Goal: Information Seeking & Learning: Learn about a topic

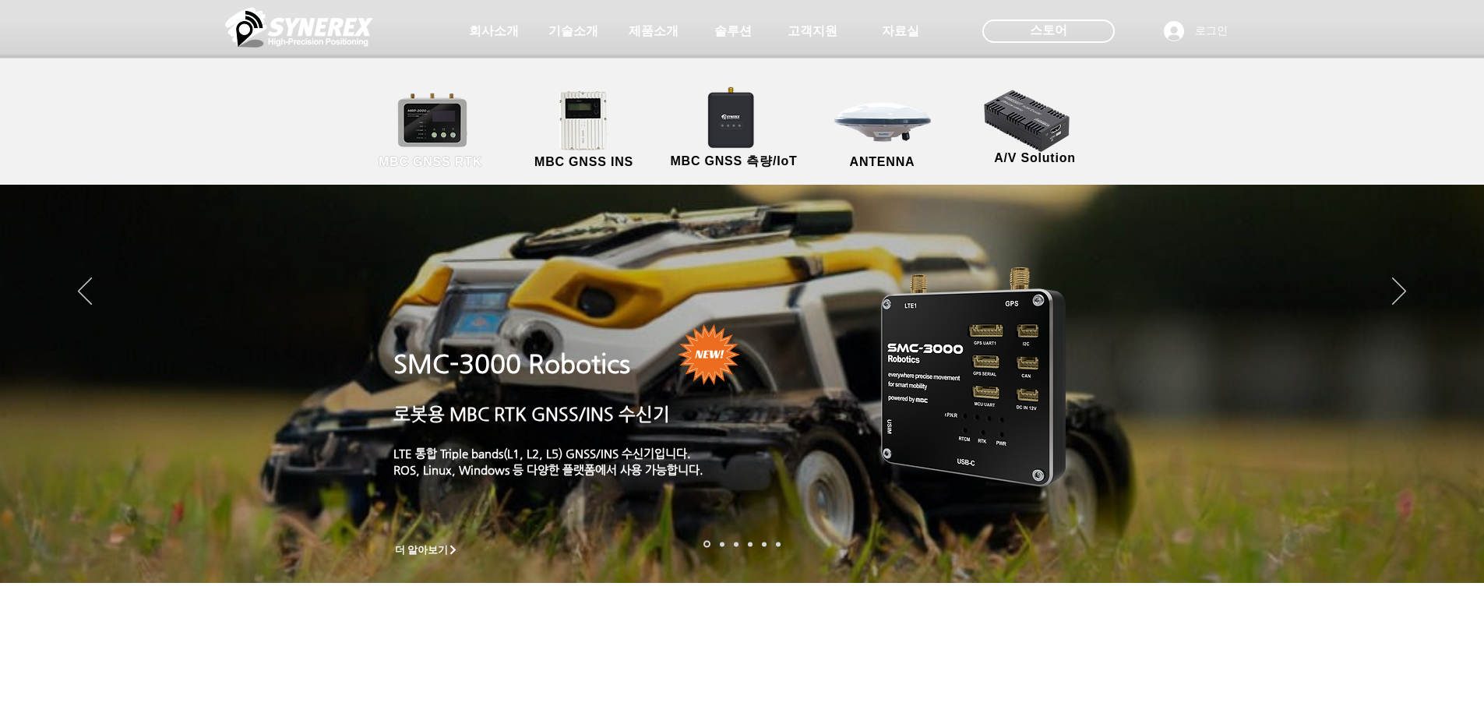
click at [438, 125] on link "MBC GNSS RTK" at bounding box center [431, 131] width 140 height 82
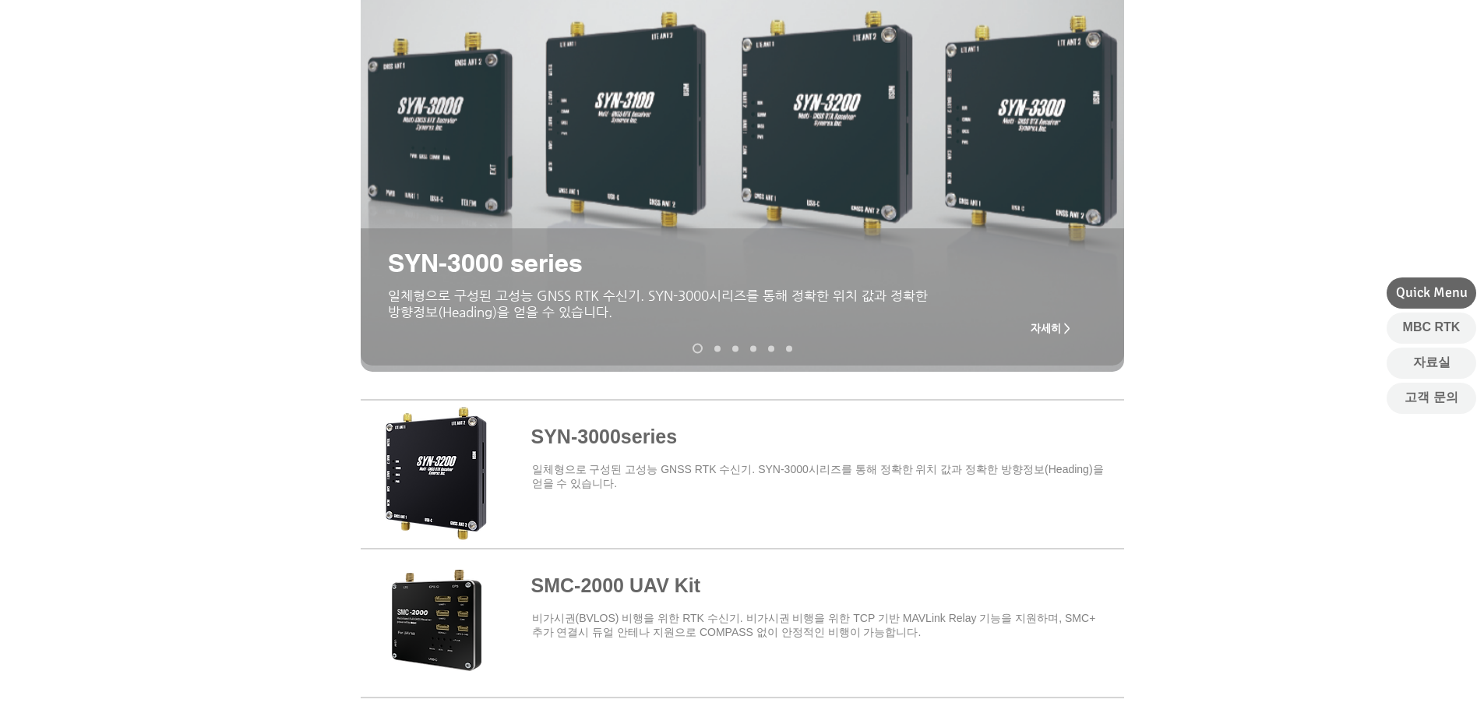
scroll to position [390, 0]
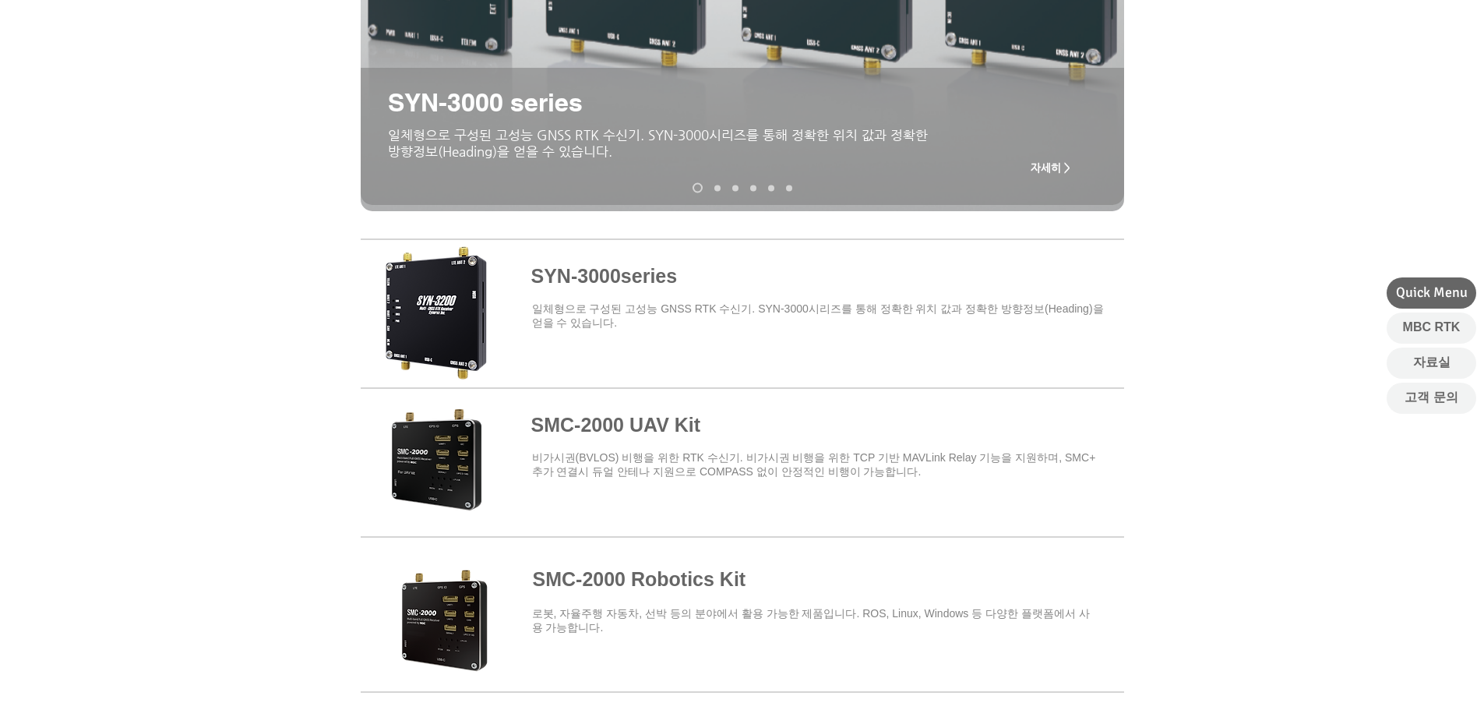
click at [1034, 171] on span "자세히 >" at bounding box center [1051, 167] width 40 height 12
click at [1040, 173] on span "자세히 >" at bounding box center [1051, 167] width 40 height 12
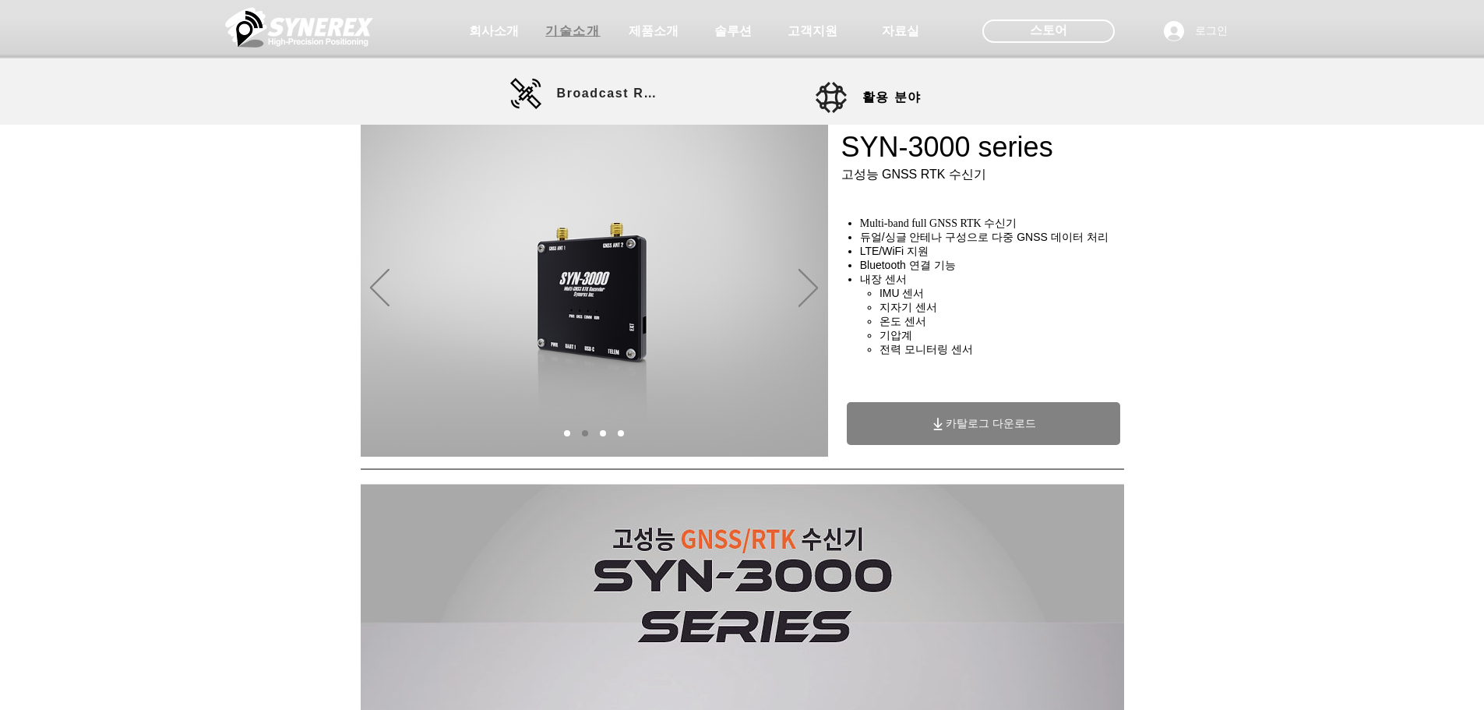
click at [599, 34] on span "기술소개" at bounding box center [572, 31] width 55 height 16
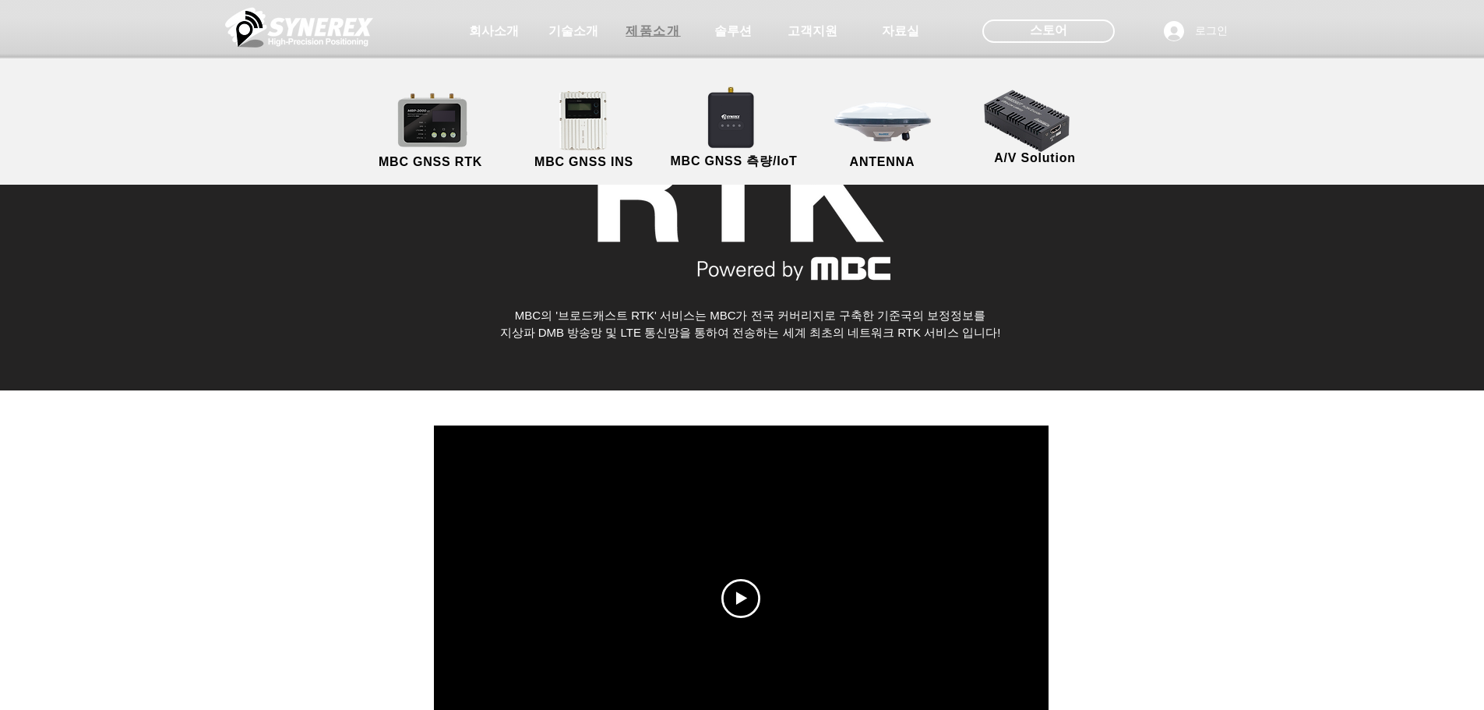
click at [653, 39] on span "제품소개" at bounding box center [653, 31] width 55 height 16
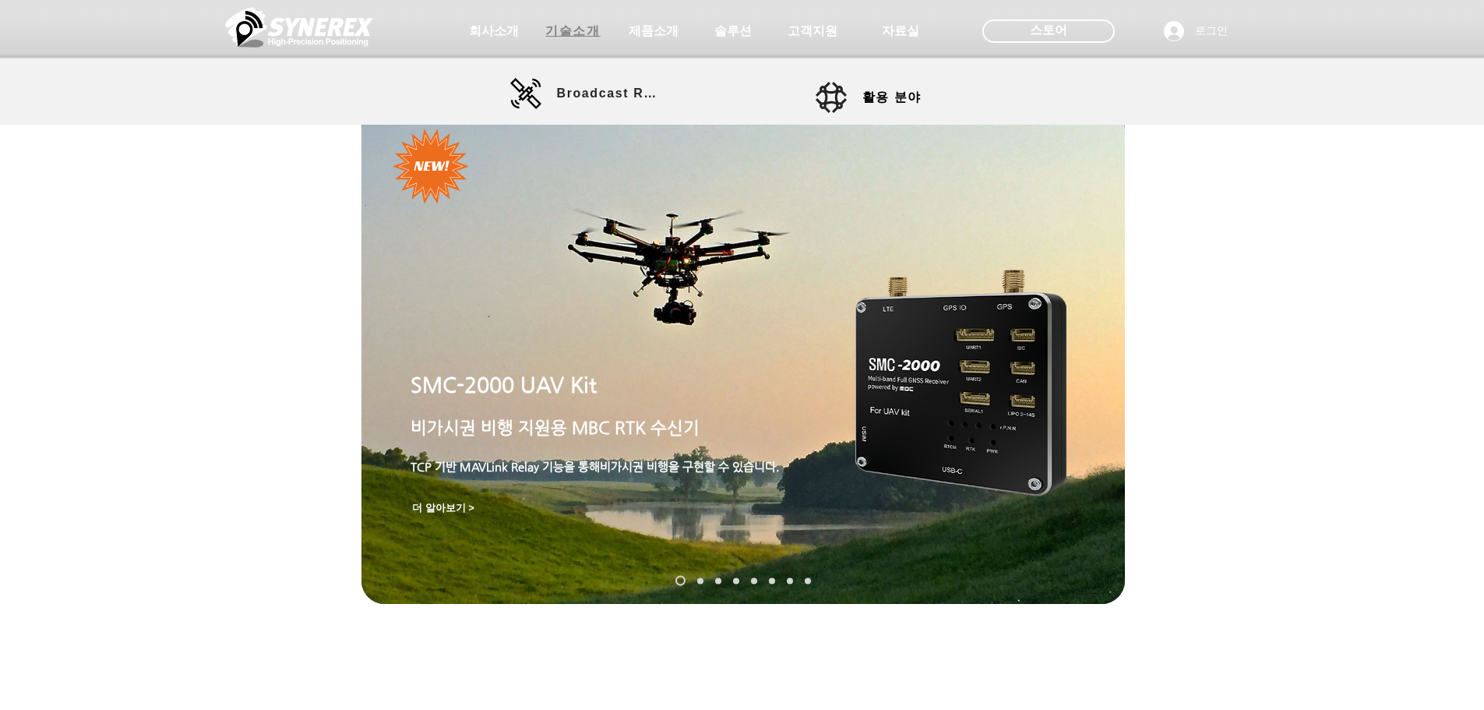
click at [587, 34] on span "기술소개" at bounding box center [572, 31] width 55 height 16
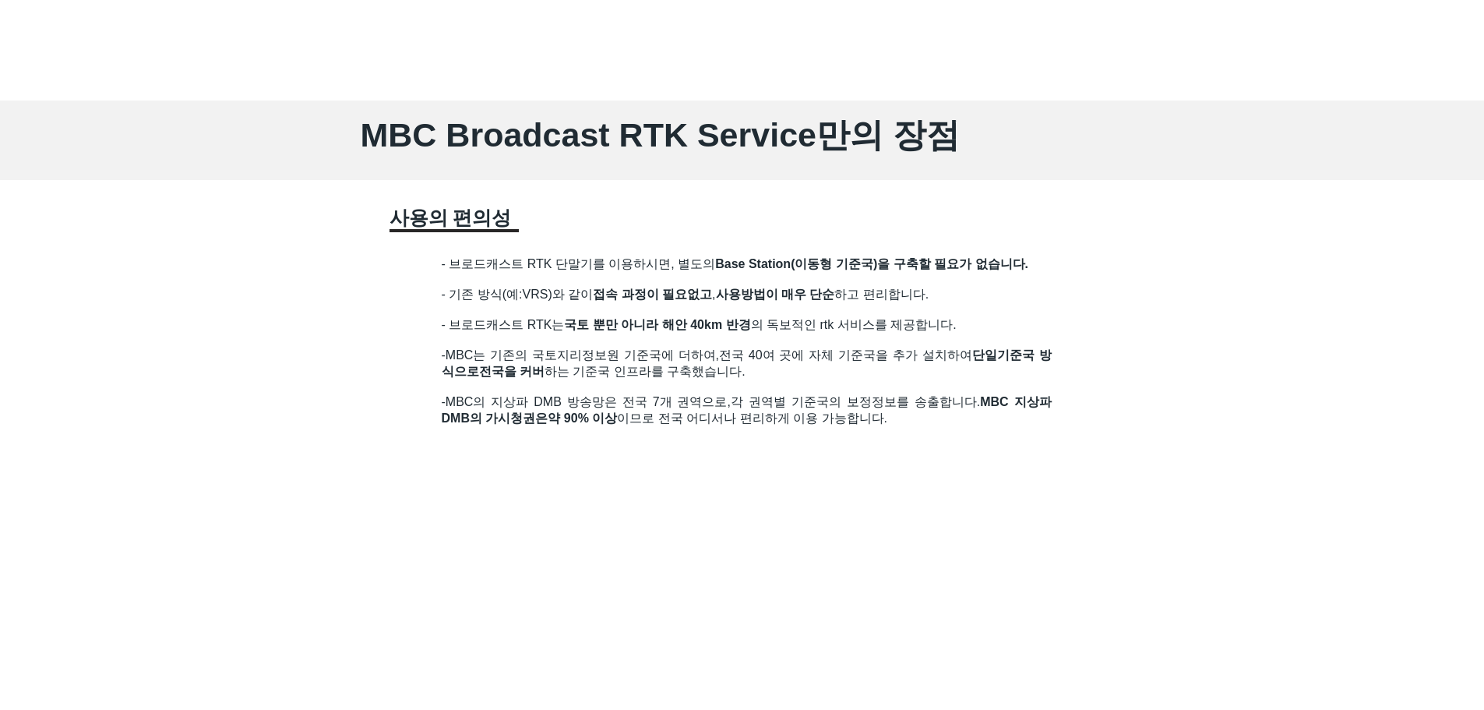
scroll to position [1091, 0]
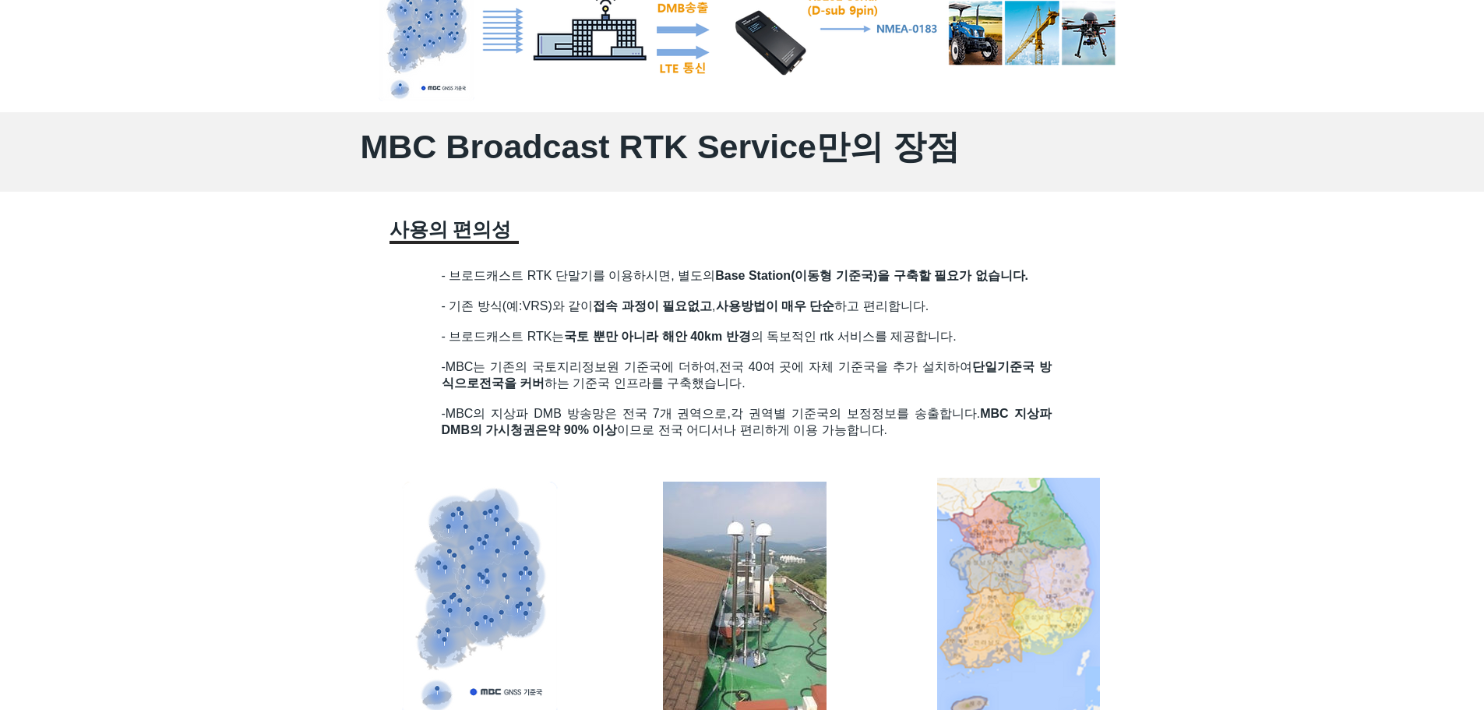
click at [704, 333] on span "국토 뿐만 아니라 해안 40km 반경" at bounding box center [657, 336] width 186 height 13
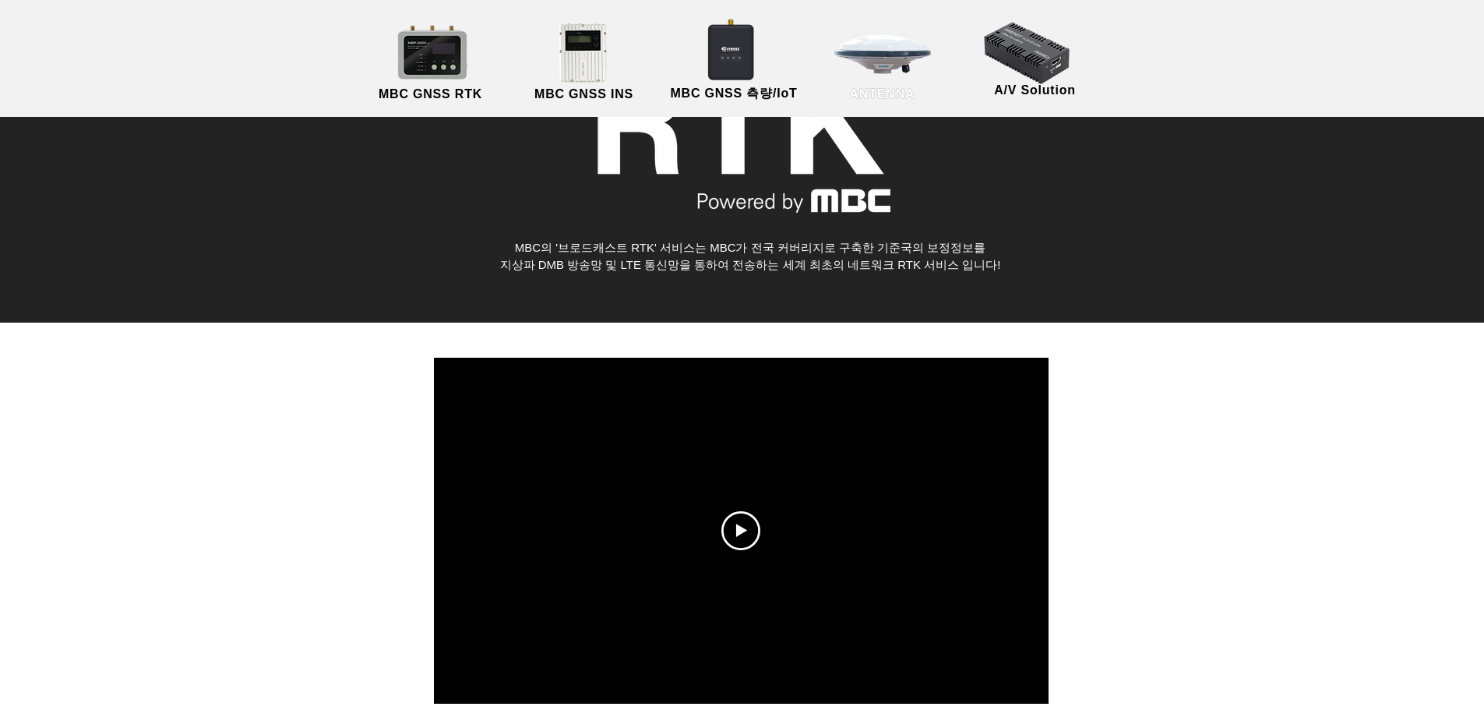
scroll to position [0, 0]
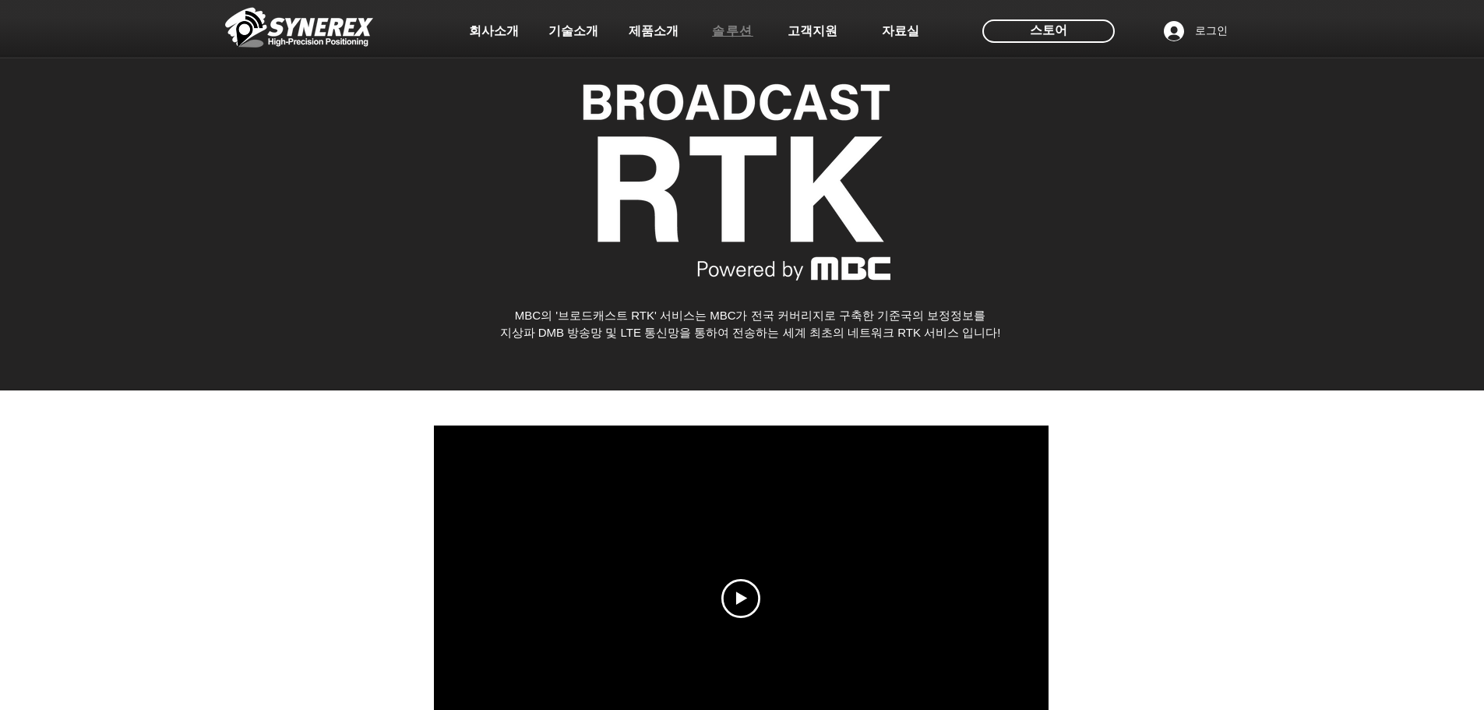
click at [740, 31] on span "솔루션" at bounding box center [732, 31] width 41 height 16
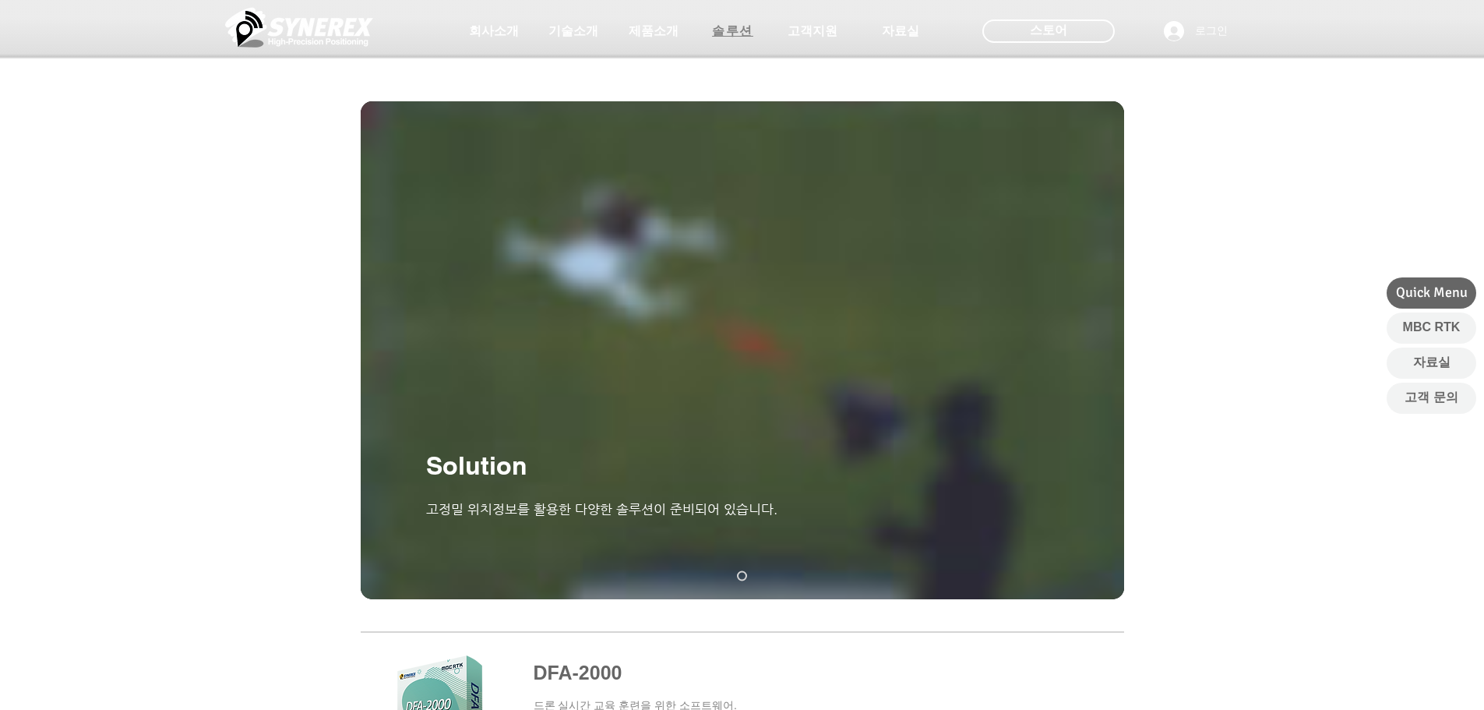
click at [740, 31] on span "솔루션" at bounding box center [732, 31] width 41 height 16
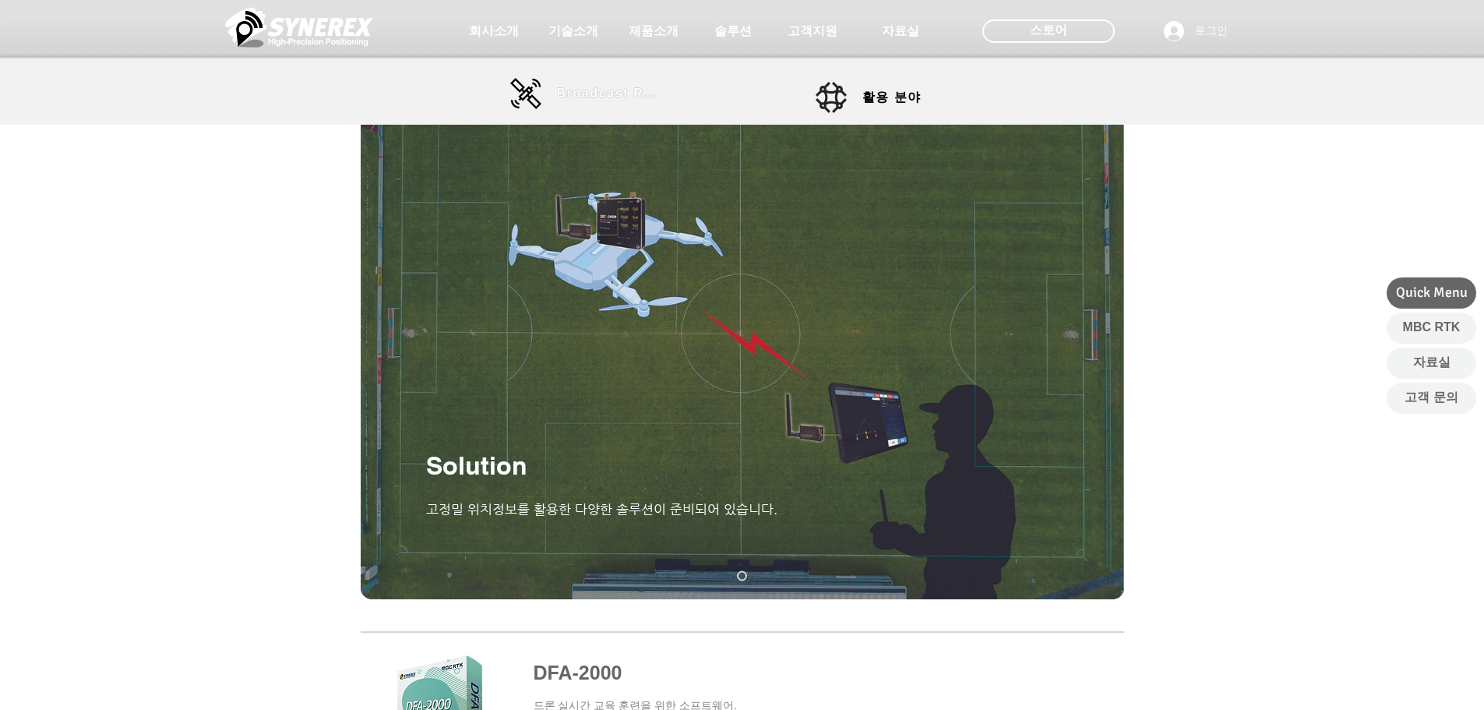
click at [565, 96] on span "Broadcast RTK" at bounding box center [609, 93] width 105 height 14
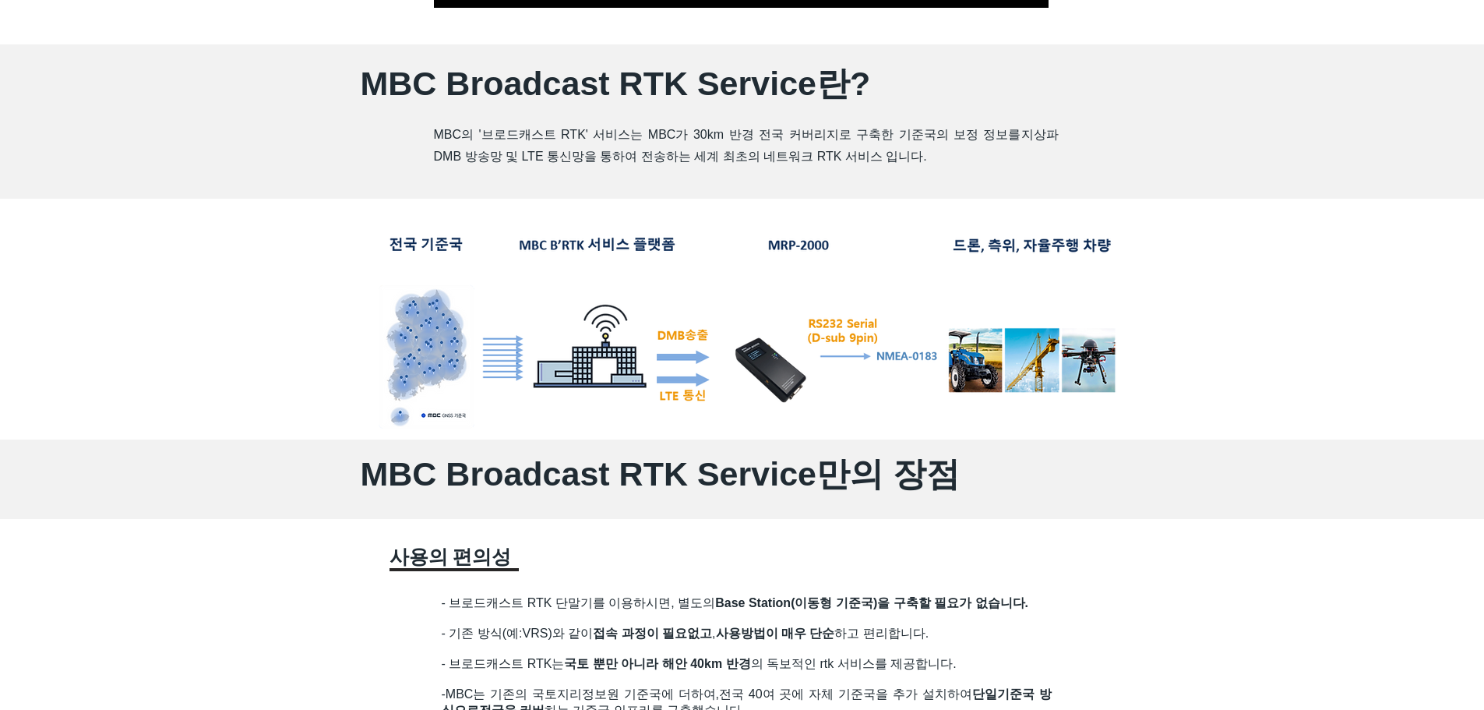
scroll to position [623, 0]
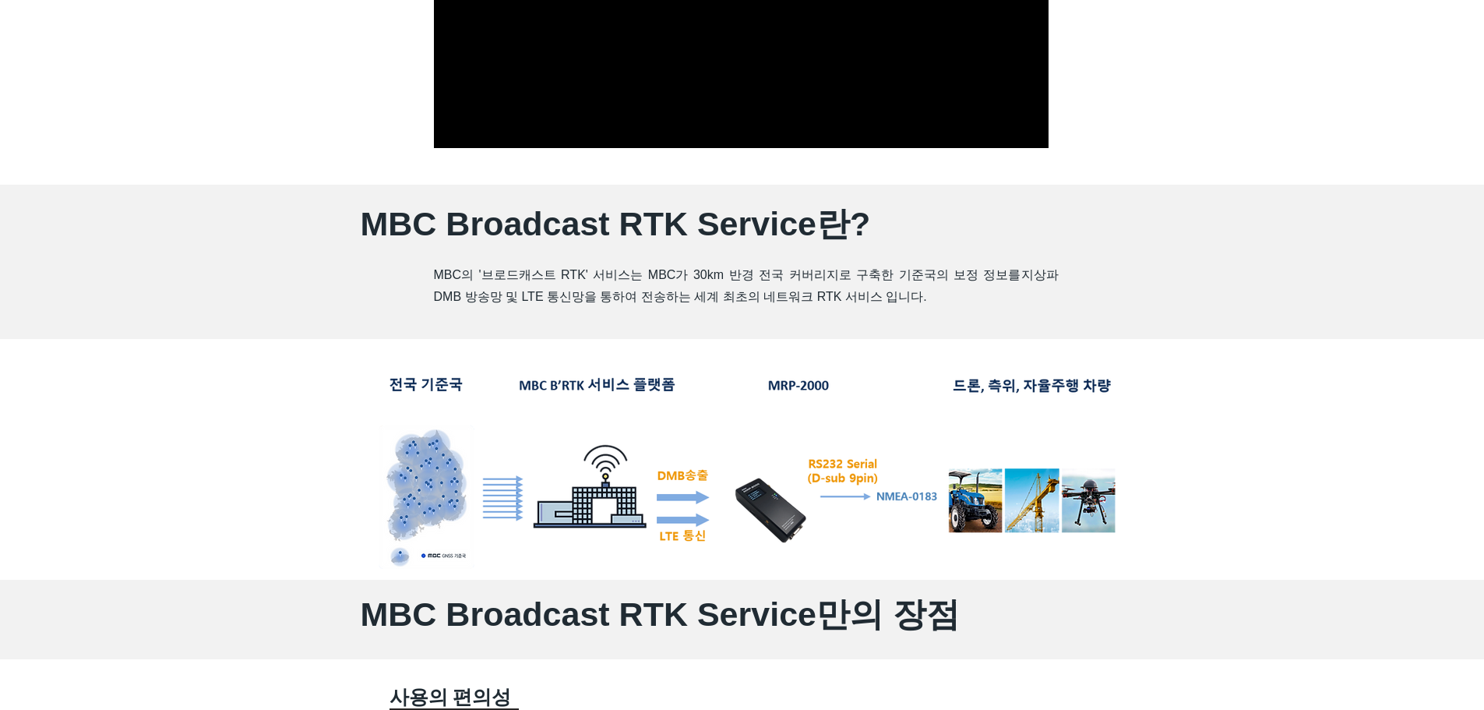
click at [525, 235] on span "MBC Broadcast RTK Service란?" at bounding box center [616, 223] width 510 height 37
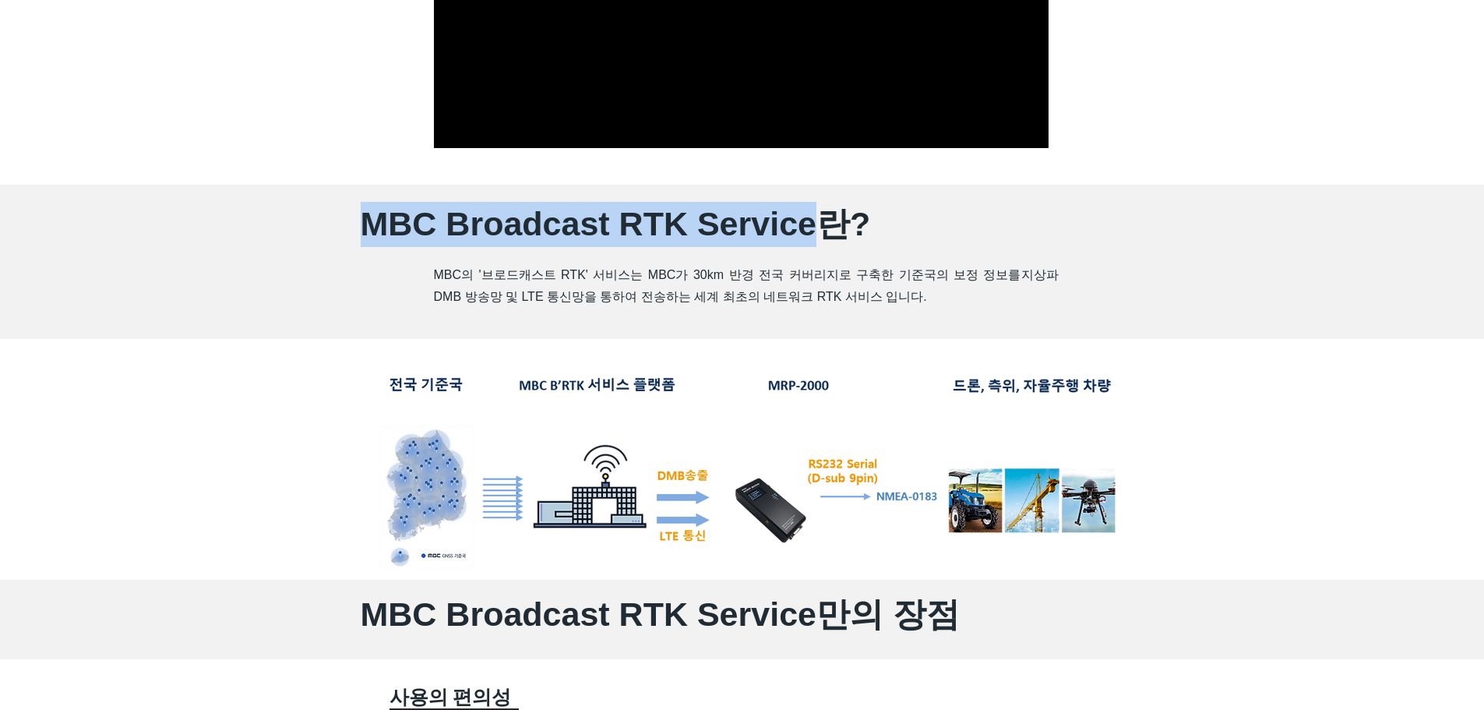
drag, startPoint x: 364, startPoint y: 223, endPoint x: 804, endPoint y: 233, distance: 440.3
click at [804, 233] on span "MBC Broadcast RTK Service란?" at bounding box center [616, 223] width 510 height 37
copy span "MBC Broadcast RTK Service"
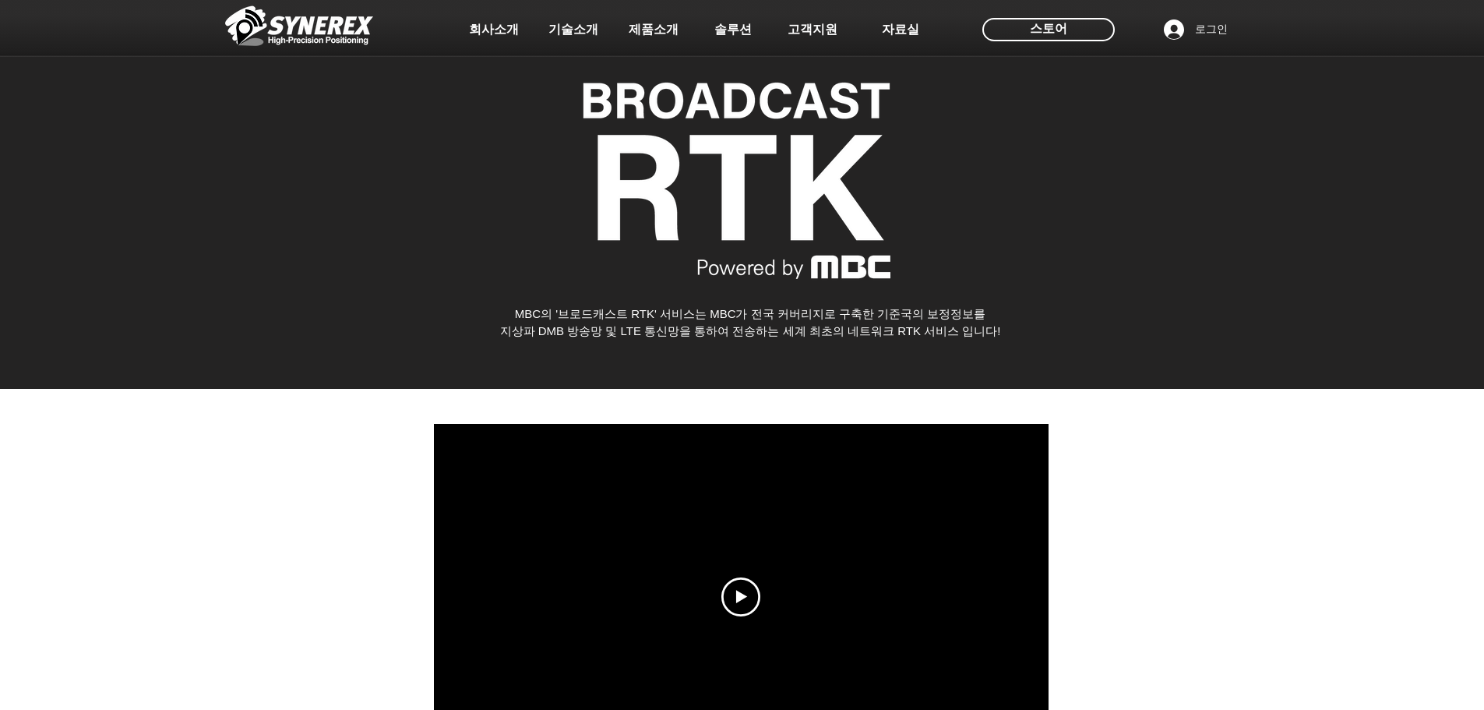
scroll to position [0, 0]
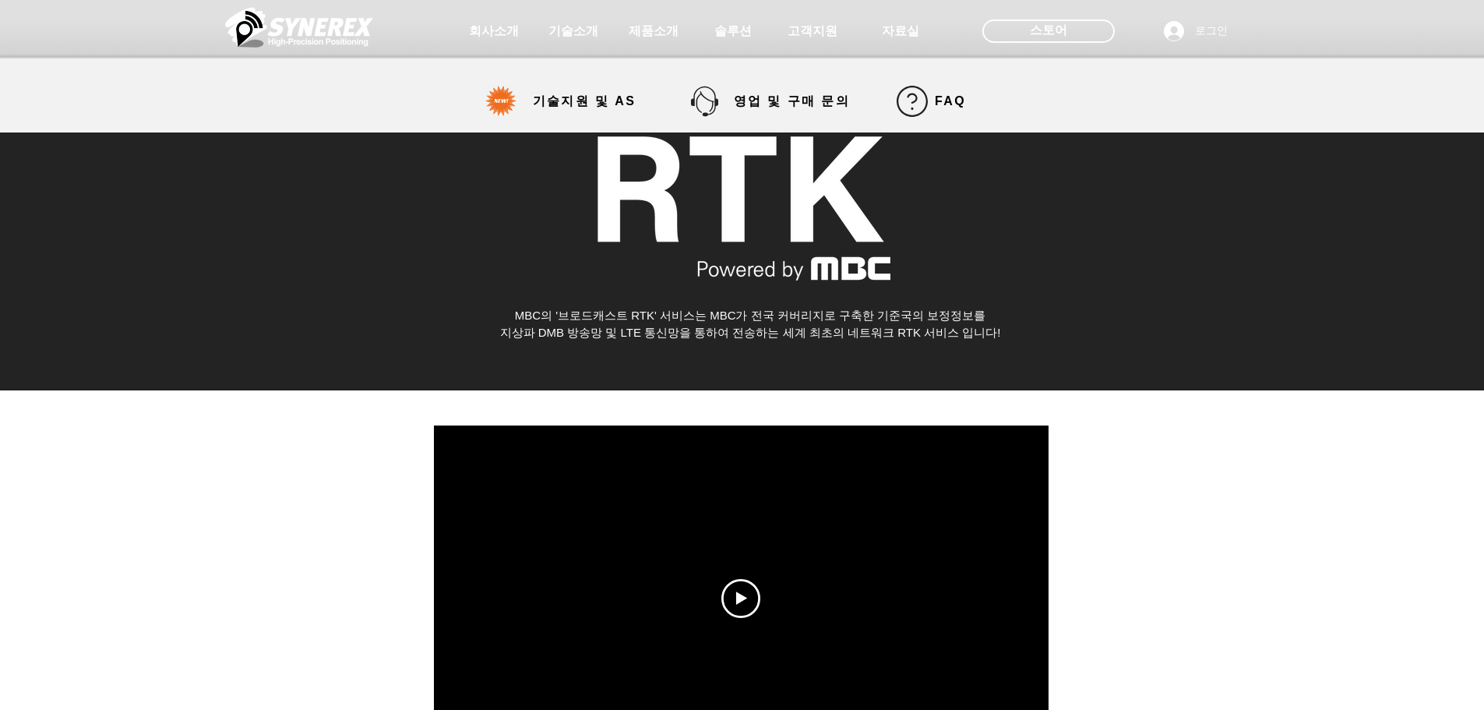
click at [1275, 480] on div at bounding box center [742, 599] width 1484 height 418
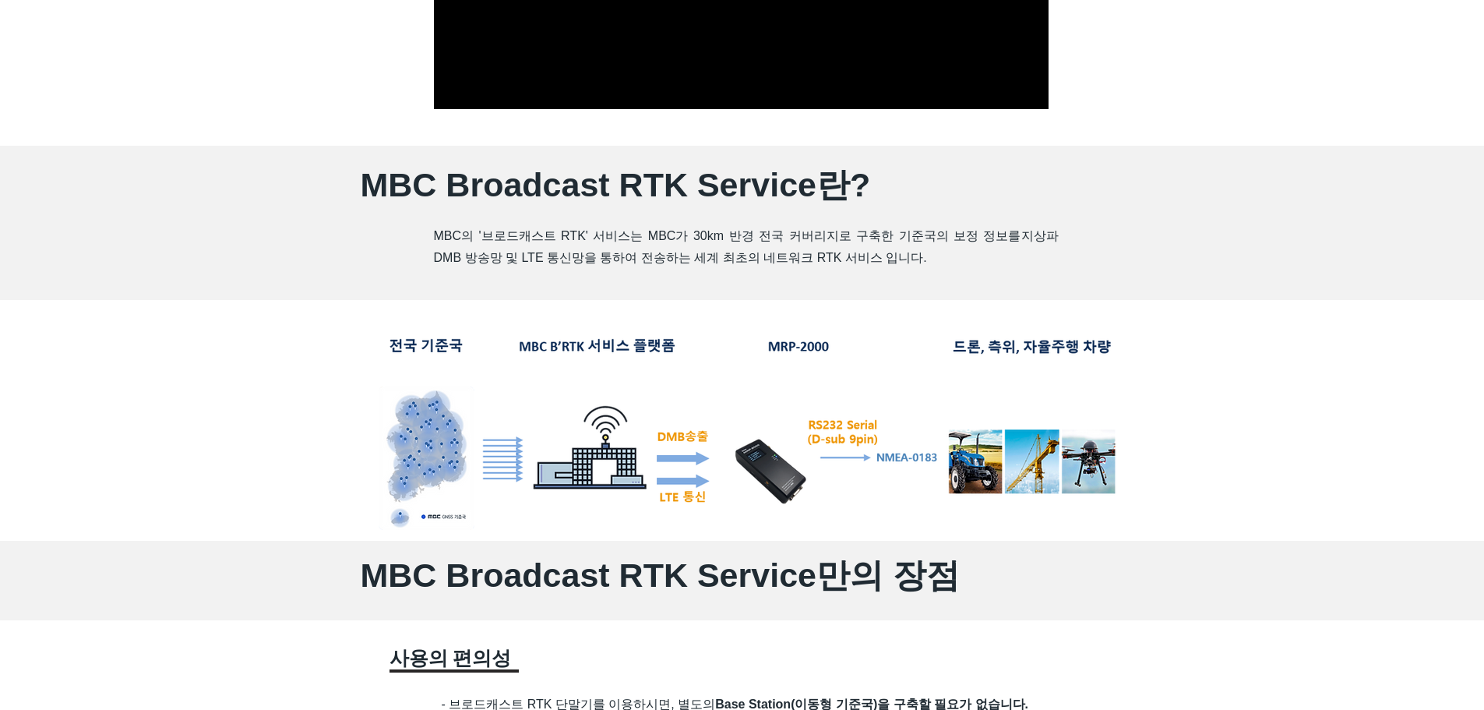
scroll to position [623, 0]
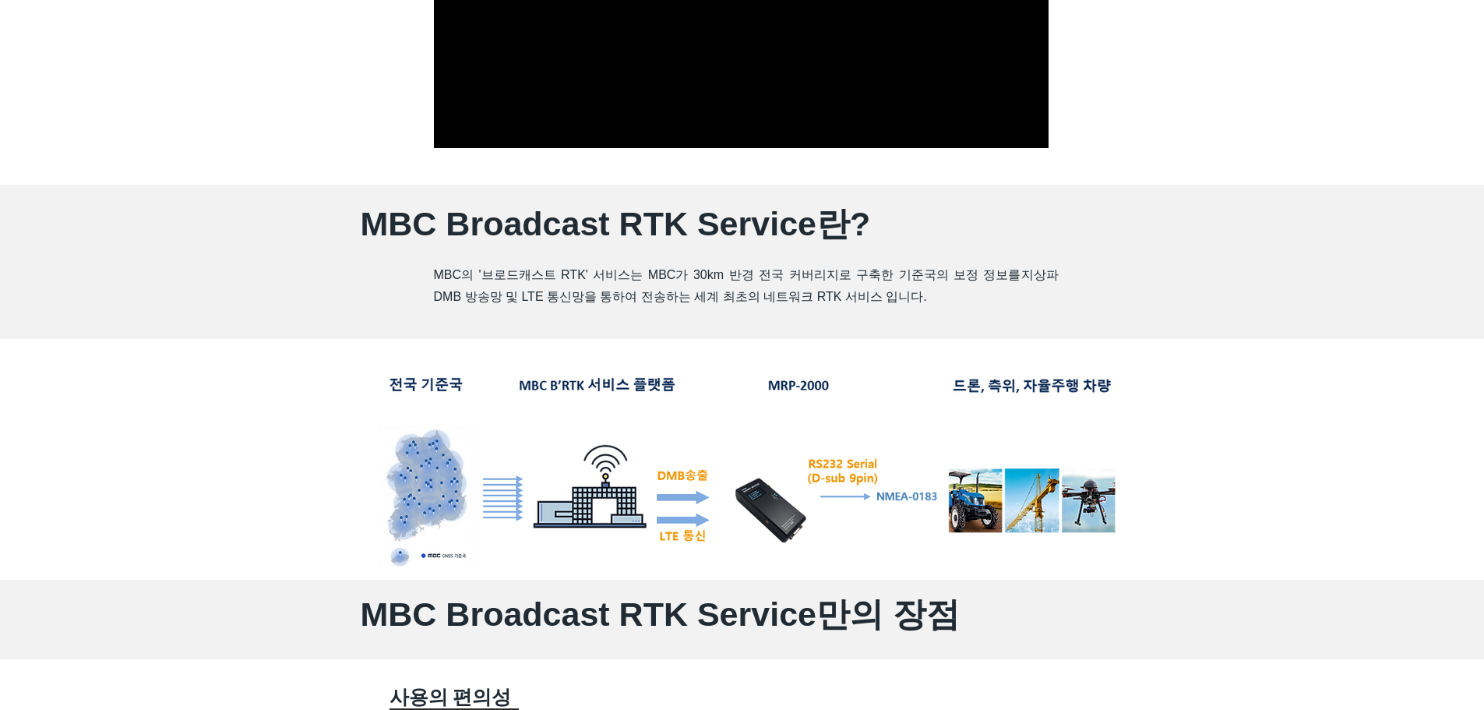
drag, startPoint x: 542, startPoint y: 296, endPoint x: 478, endPoint y: 280, distance: 66.7
click at [542, 295] on span "지상파 DMB 방송망 및 LTE 통신망을 통하여 전송하는 세계 최초의 네트워크 RTK 서비스 입니다." at bounding box center [746, 285] width 625 height 35
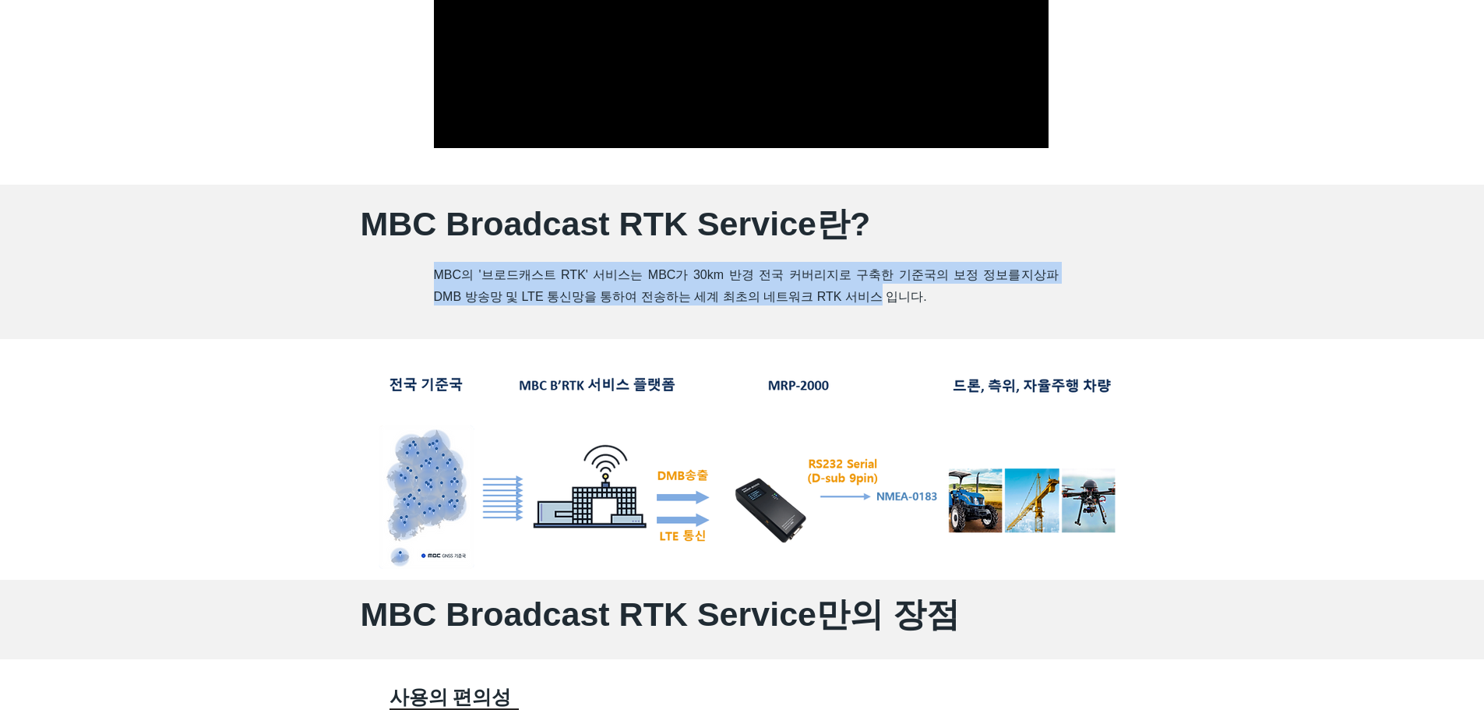
drag, startPoint x: 439, startPoint y: 272, endPoint x: 887, endPoint y: 297, distance: 448.7
click at [887, 297] on h2 "MBC의 '브로드캐스트 RTK' 서비스는 MBC가 30km 반경 전국 커버리지로 구축한 기준국의 보정 정보를 지상파 DMB 방송망 및 LTE …" at bounding box center [746, 284] width 625 height 44
copy h2 "MBC의 '브로드캐스트 RTK' 서비스는 MBC가 30km 반경 전국 커버리지로 구축한 기준국의 보정 정보를 지상파 DMB 방송망 및 LTE …"
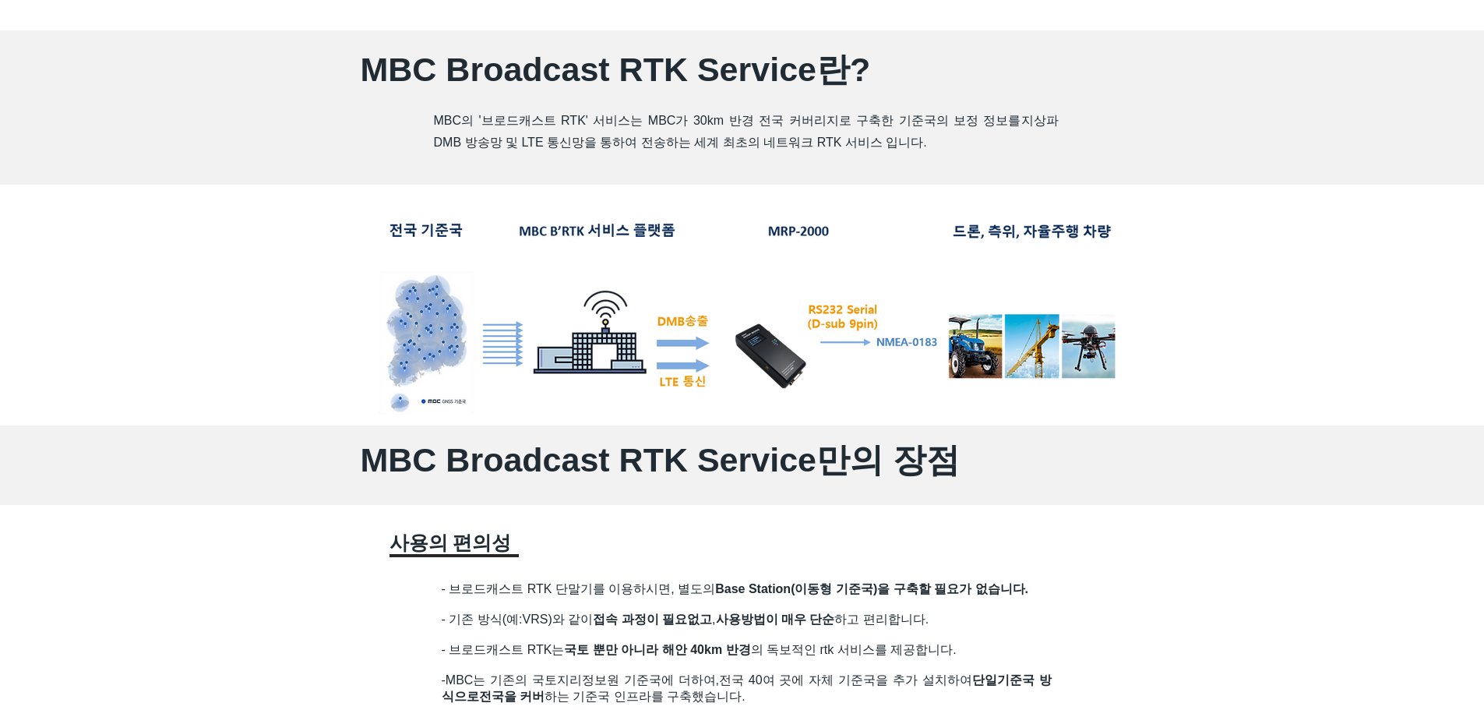
scroll to position [779, 0]
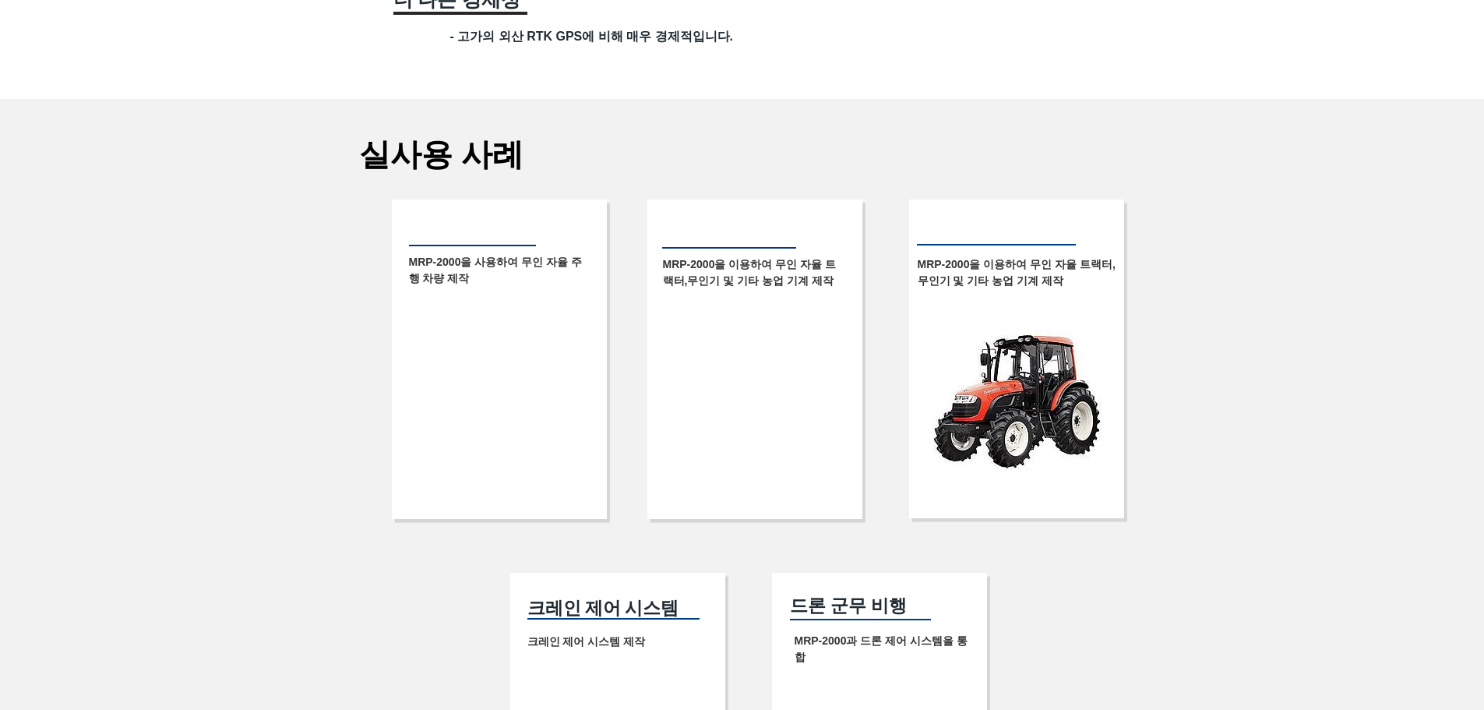
scroll to position [2727, 0]
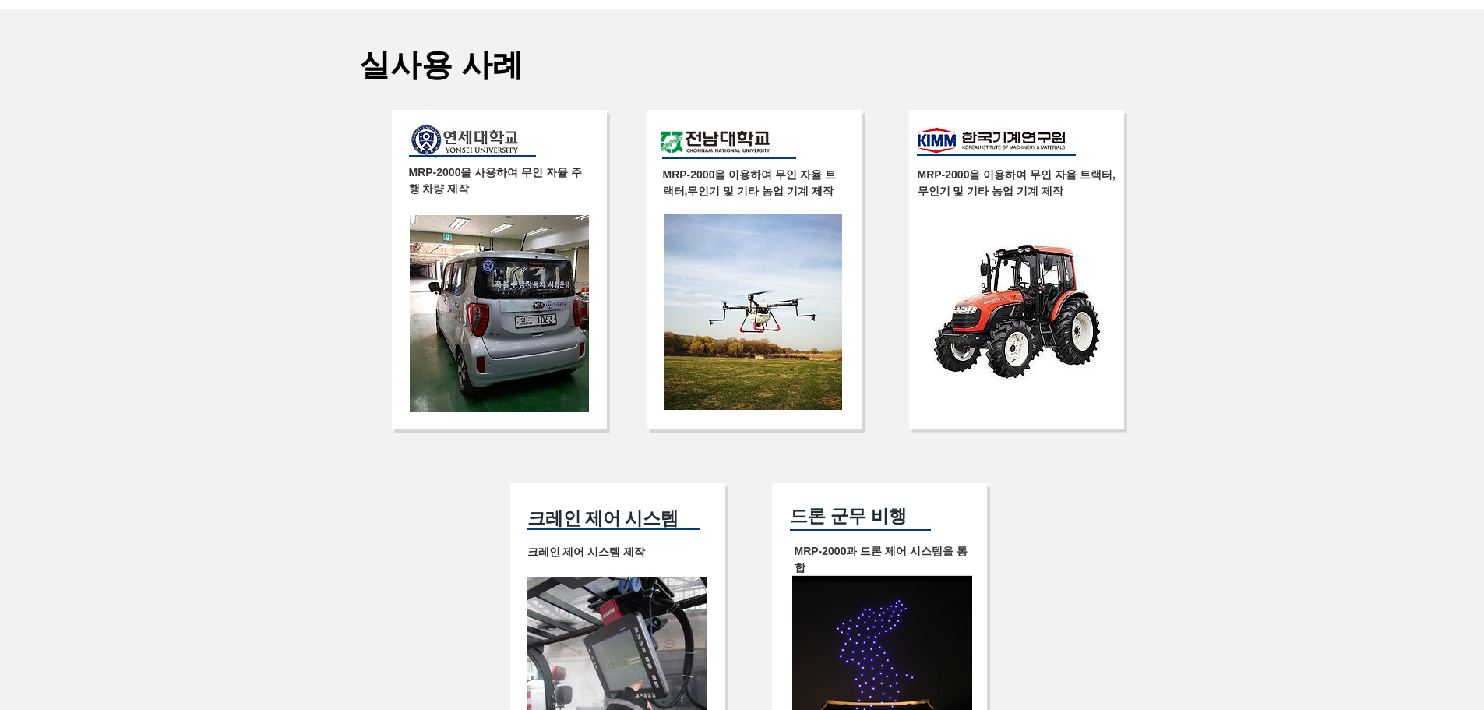
click at [1255, 308] on div at bounding box center [742, 425] width 1484 height 832
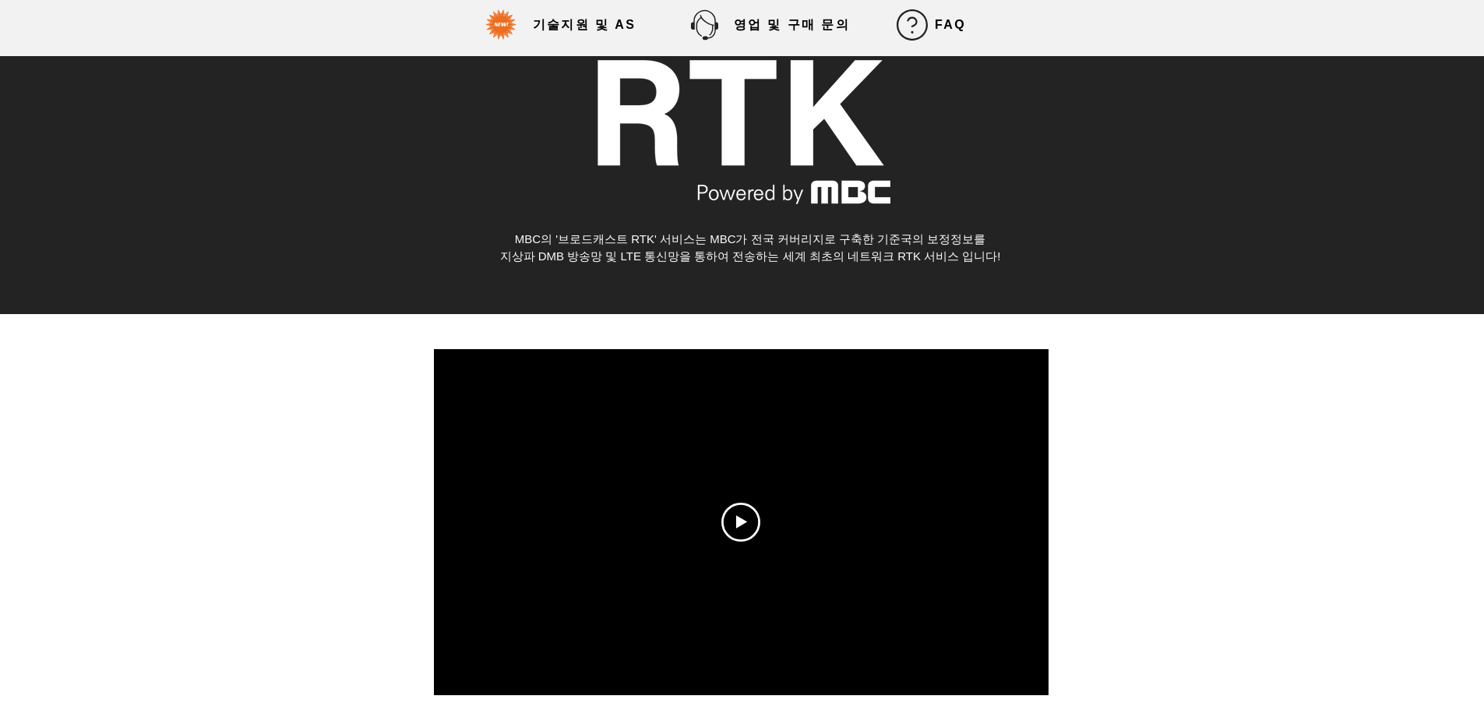
scroll to position [0, 0]
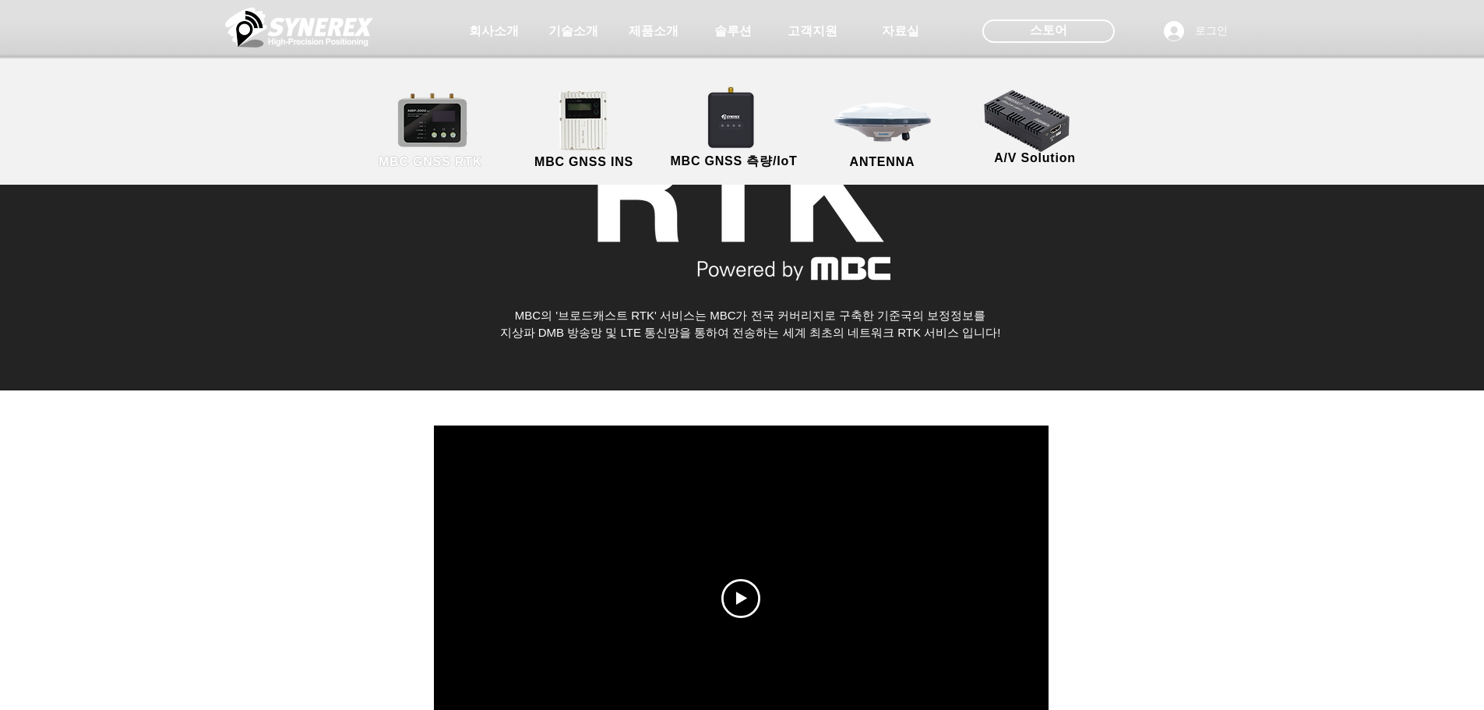
click at [410, 121] on link "MBC GNSS RTK" at bounding box center [431, 131] width 140 height 82
